Goal: Navigation & Orientation: Find specific page/section

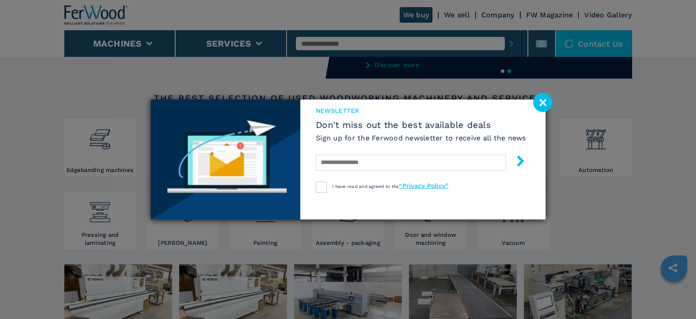
click at [545, 102] on image at bounding box center [542, 102] width 19 height 19
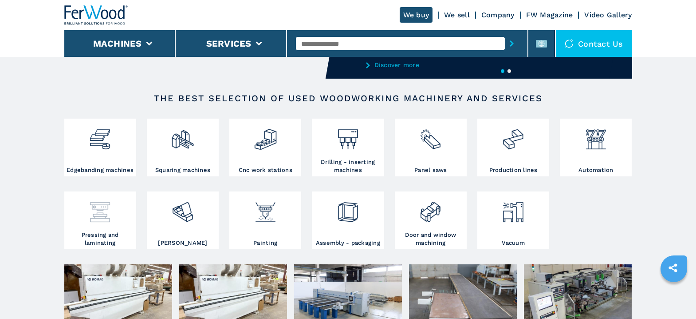
click at [103, 216] on img at bounding box center [100, 208] width 24 height 30
click at [103, 217] on img at bounding box center [100, 208] width 24 height 30
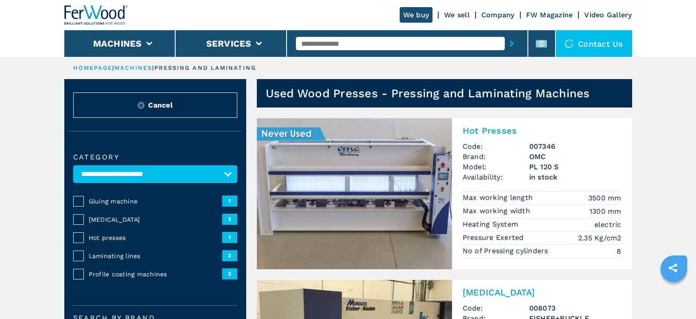
click at [231, 236] on span "1" at bounding box center [229, 237] width 15 height 11
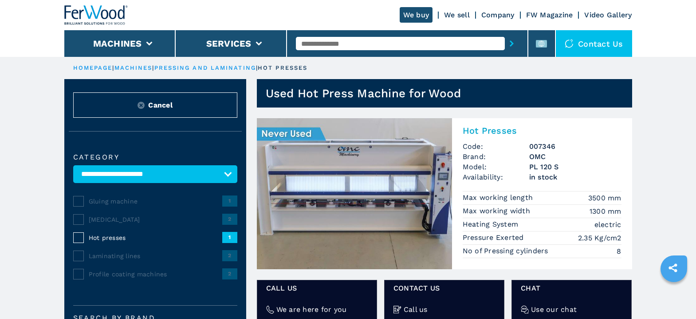
click at [227, 171] on select "**********" at bounding box center [155, 174] width 164 height 18
click at [229, 256] on span "2" at bounding box center [229, 255] width 15 height 11
click at [222, 172] on select "**********" at bounding box center [155, 174] width 164 height 18
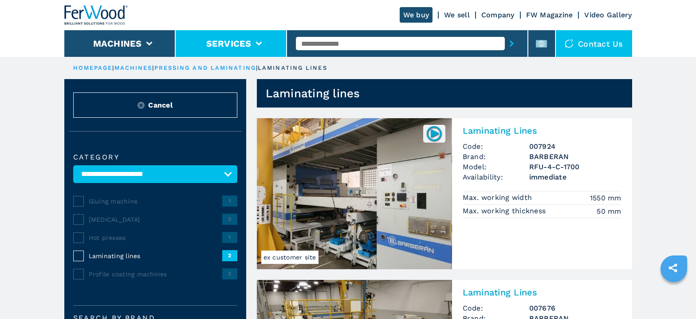
click at [254, 43] on li "Services" at bounding box center [231, 43] width 111 height 27
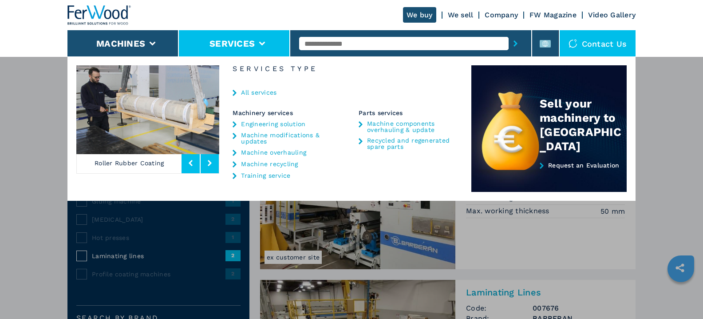
click at [252, 90] on link "All services" at bounding box center [258, 92] width 35 height 6
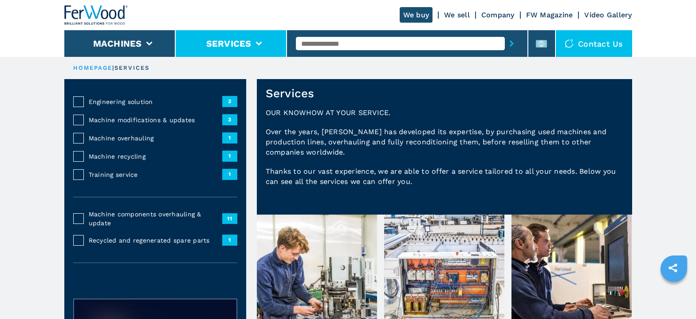
click at [260, 42] on icon at bounding box center [259, 44] width 6 height 4
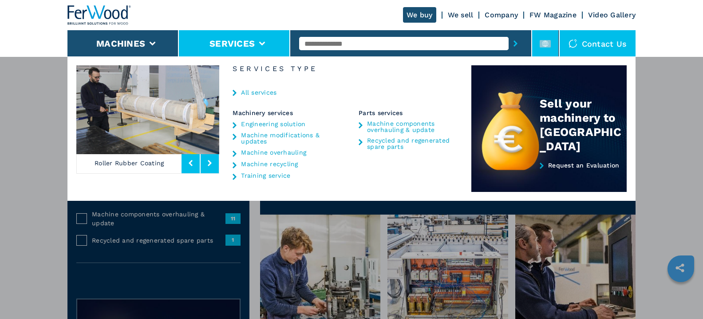
click at [544, 44] on icon at bounding box center [544, 43] width 11 height 11
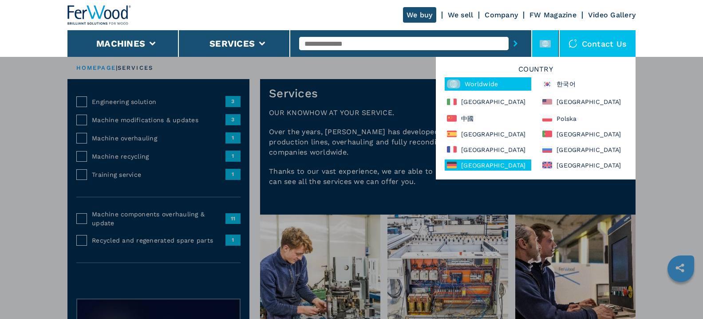
click at [476, 165] on div "[GEOGRAPHIC_DATA]" at bounding box center [488, 164] width 87 height 11
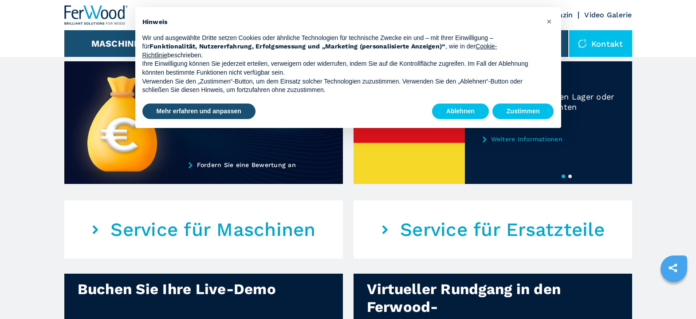
scroll to position [433, 0]
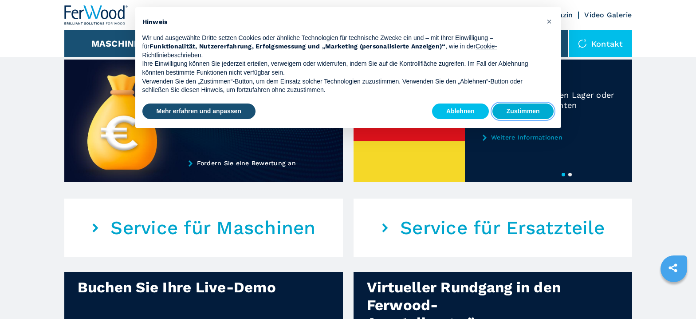
click at [520, 109] on button "Zustimmen" at bounding box center [523, 111] width 62 height 16
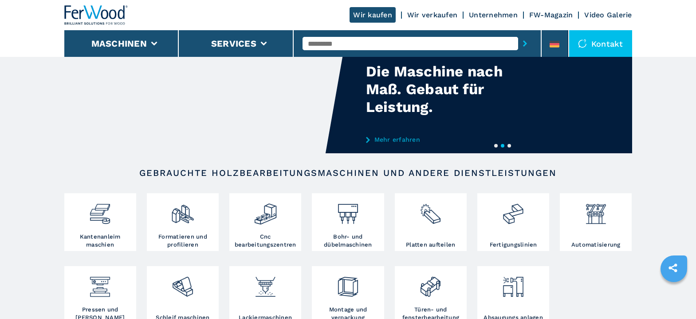
scroll to position [12, 0]
